Goal: Find specific page/section: Locate a particular part of the current website

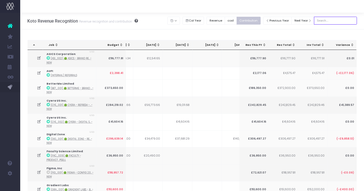
click at [333, 18] on input "text" at bounding box center [335, 21] width 43 height 8
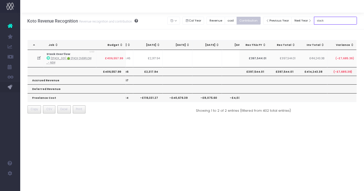
click at [330, 20] on input "stack" at bounding box center [335, 21] width 43 height 8
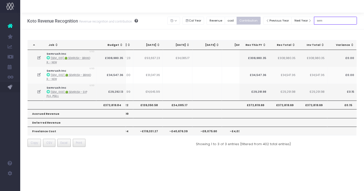
click at [327, 21] on input "sem" at bounding box center [335, 21] width 43 height 8
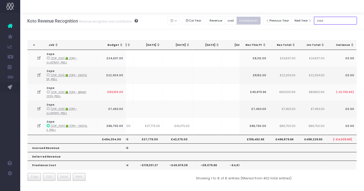
type input "zopa"
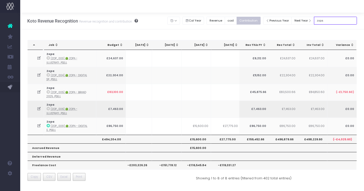
scroll to position [0, 118]
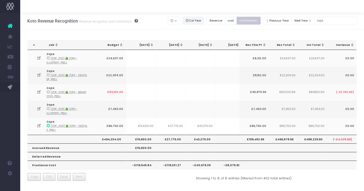
click at [203, 23] on button "Cal Year" at bounding box center [194, 21] width 22 height 8
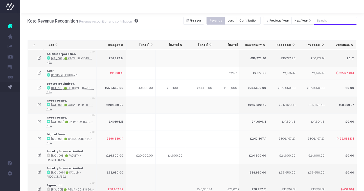
click at [328, 22] on input "text" at bounding box center [335, 21] width 43 height 8
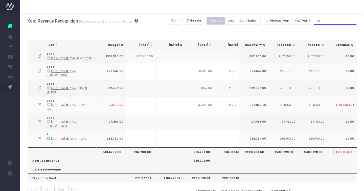
type input "z"
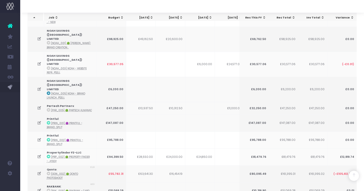
scroll to position [1189, 0]
